Goal: Task Accomplishment & Management: Manage account settings

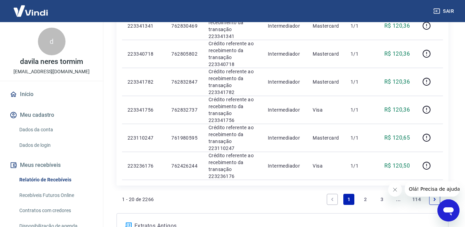
scroll to position [492, 0]
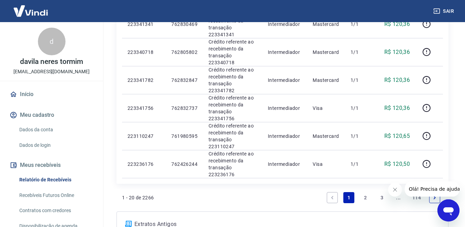
click at [442, 189] on li "Pagination" at bounding box center [435, 197] width 17 height 17
click at [437, 195] on icon "Next page" at bounding box center [435, 197] width 5 height 5
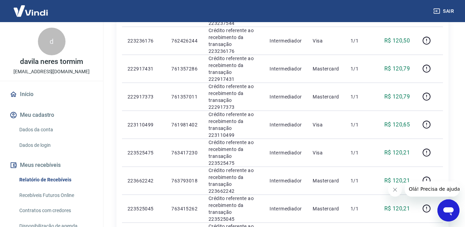
scroll to position [492, 0]
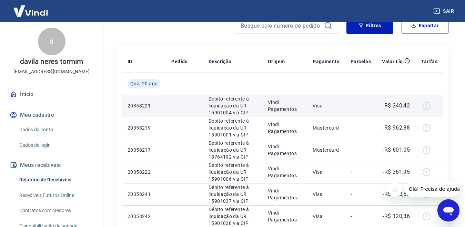
scroll to position [69, 0]
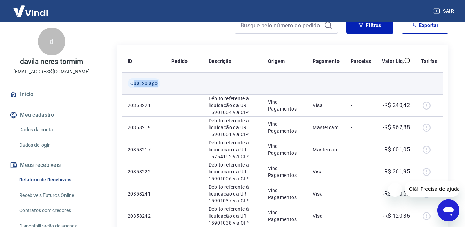
drag, startPoint x: 134, startPoint y: 83, endPoint x: 163, endPoint y: 85, distance: 29.0
click at [163, 84] on td "Qua, 20 ago" at bounding box center [144, 83] width 44 height 22
click at [155, 82] on span "Qua, 20 ago" at bounding box center [143, 83] width 27 height 7
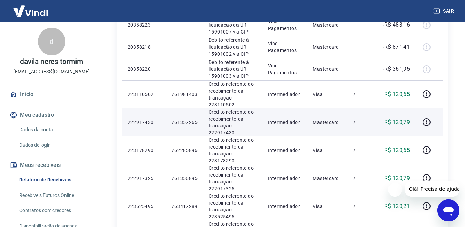
scroll to position [492, 0]
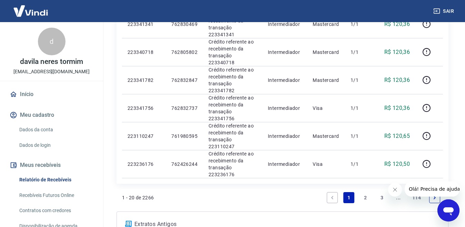
click at [388, 189] on li "3" at bounding box center [382, 197] width 17 height 17
click at [383, 192] on link "3" at bounding box center [382, 197] width 11 height 11
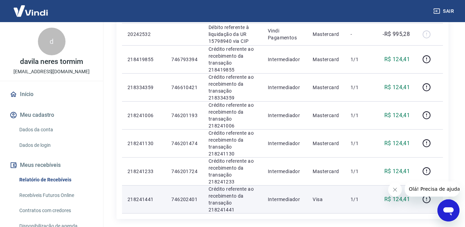
scroll to position [536, 0]
